Goal: Find specific page/section: Find specific page/section

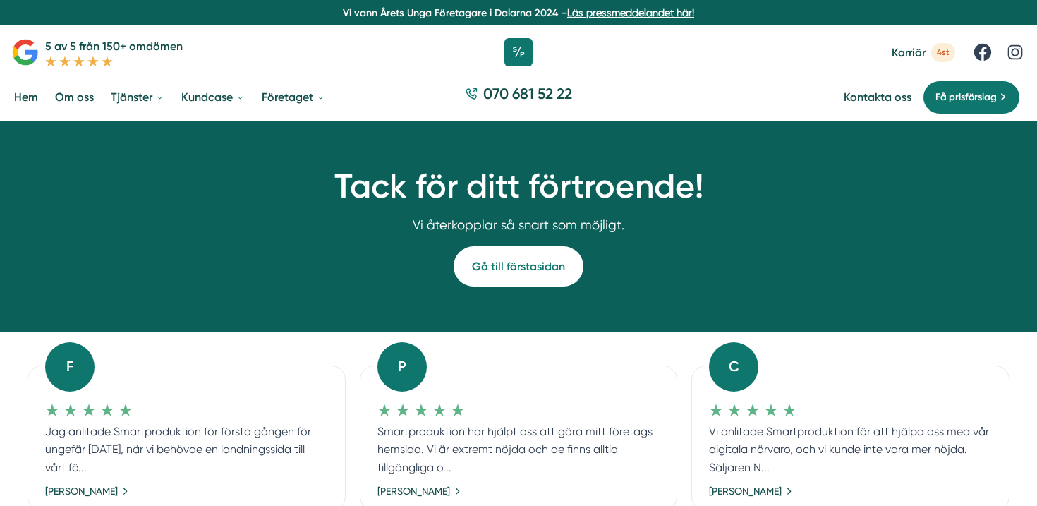
click at [913, 51] on span "Karriär" at bounding box center [908, 52] width 34 height 13
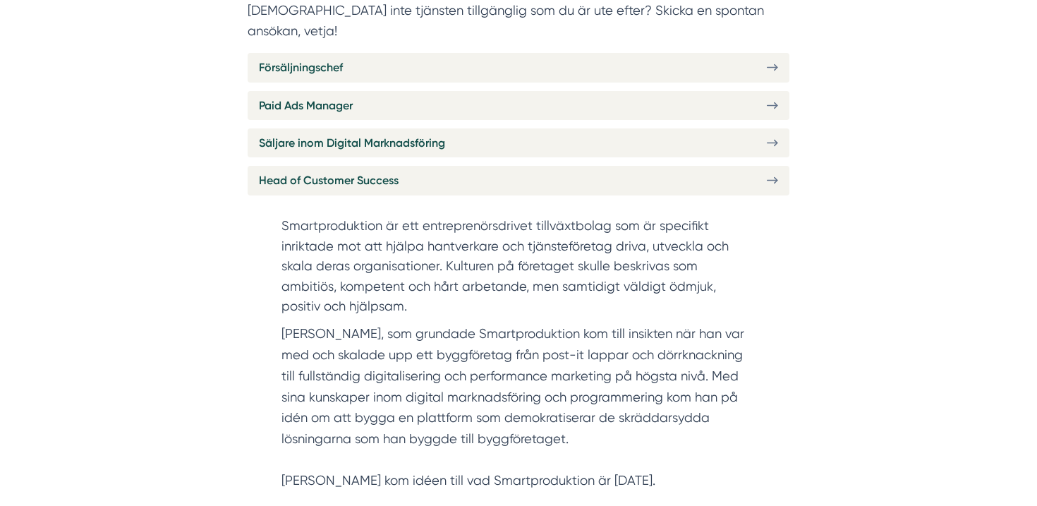
scroll to position [608, 0]
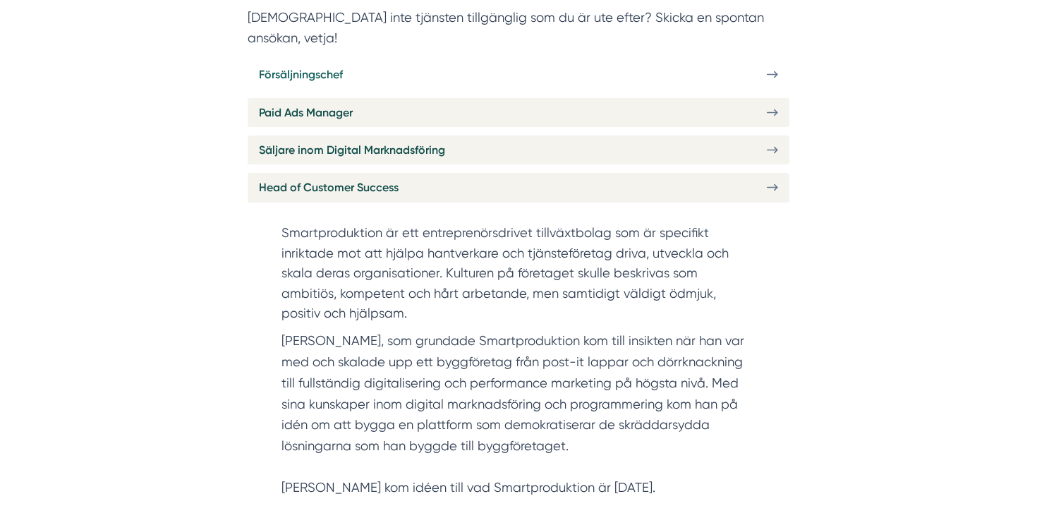
click at [717, 60] on link "Försäljningschef" at bounding box center [519, 74] width 542 height 29
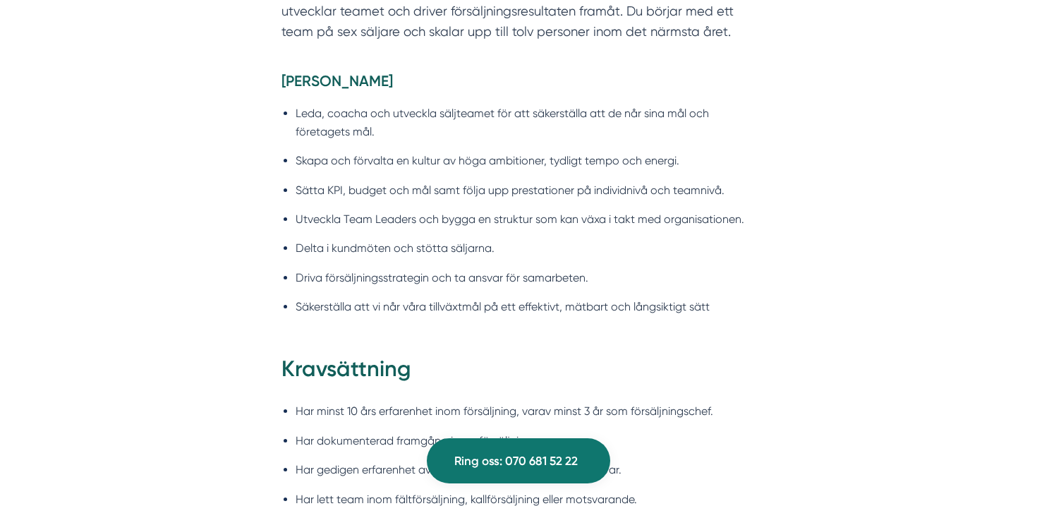
scroll to position [1133, 0]
